Goal: Information Seeking & Learning: Stay updated

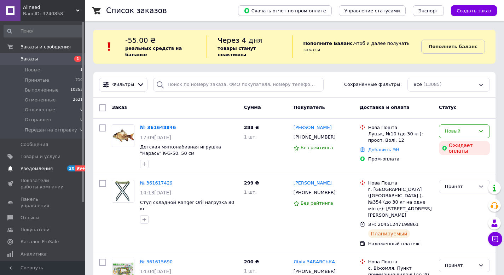
click at [42, 172] on link "Уведомления 20 99+" at bounding box center [43, 169] width 87 height 12
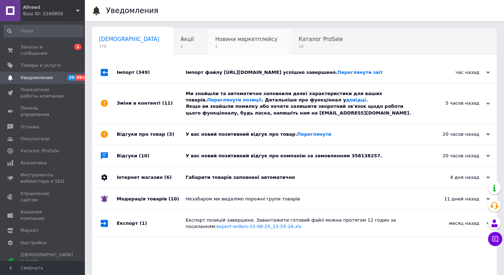
click at [208, 43] on div "Новини маркетплейсу 1" at bounding box center [249, 42] width 83 height 27
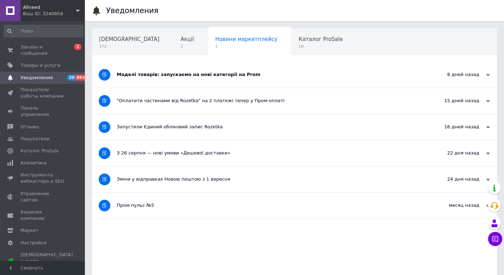
click at [188, 75] on div "Моделі товарів: запускаємо на нові категорії на Prom" at bounding box center [268, 74] width 302 height 6
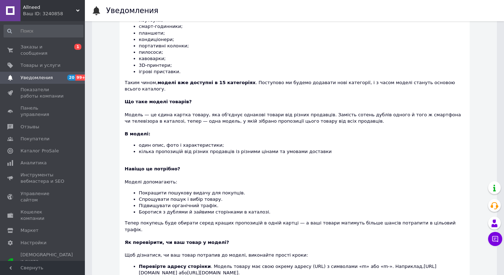
scroll to position [27, 0]
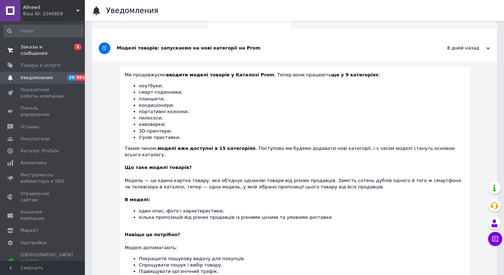
click at [35, 47] on span "Заказы и сообщения" at bounding box center [43, 50] width 45 height 13
